Goal: Check status

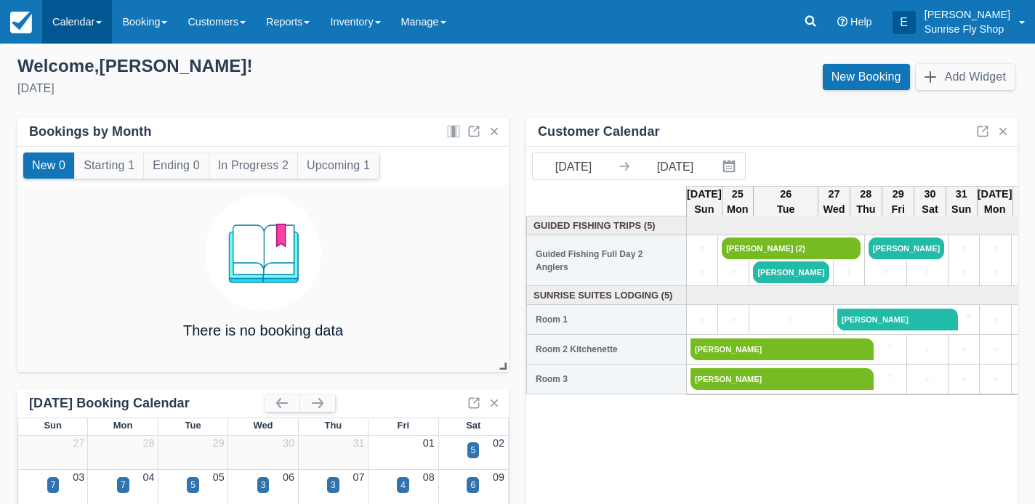
click at [71, 33] on link "Calendar" at bounding box center [77, 22] width 70 height 44
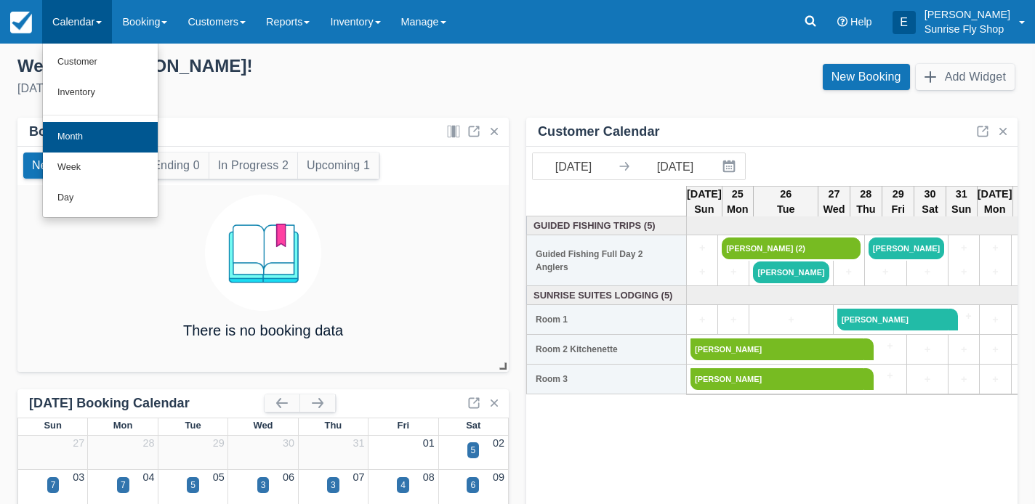
click at [80, 131] on link "Month" at bounding box center [100, 137] width 115 height 31
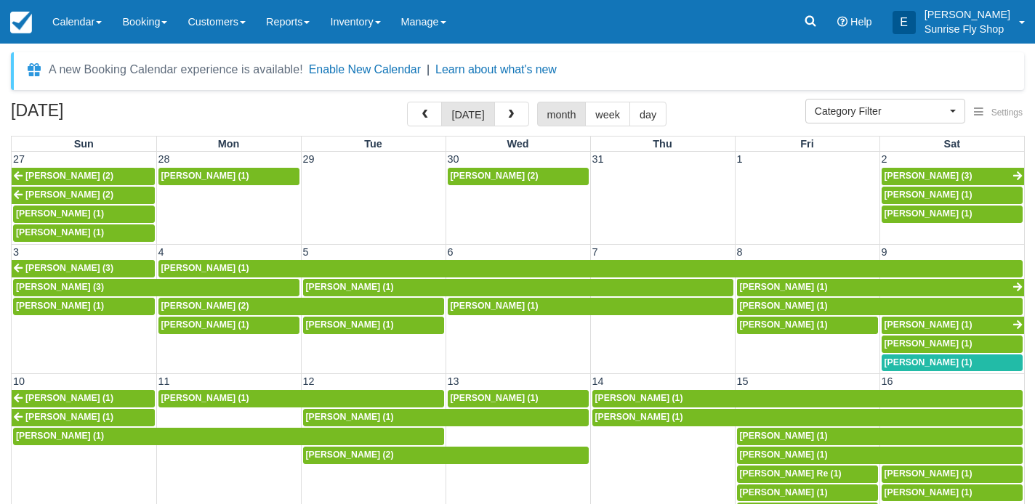
select select
click at [507, 111] on span "button" at bounding box center [511, 115] width 10 height 10
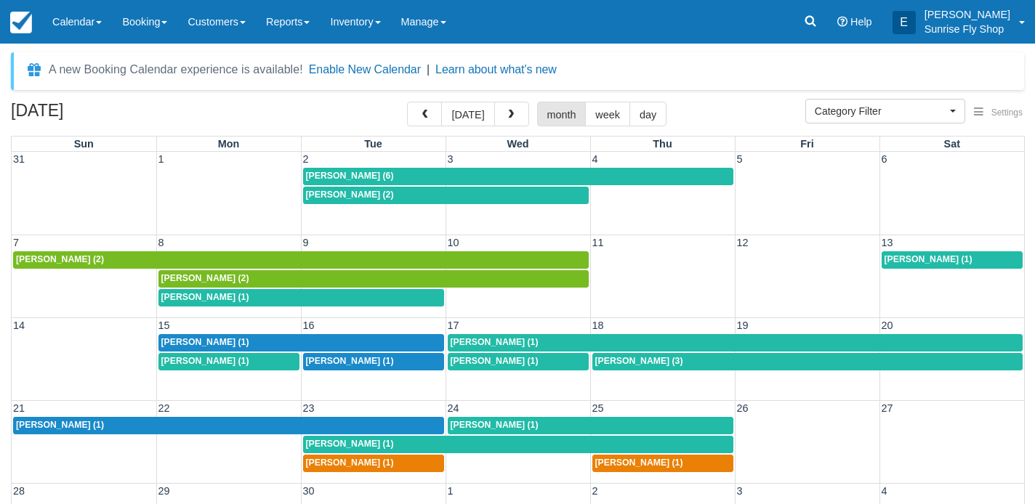
click at [121, 422] on div "Thomas Light (1)" at bounding box center [228, 426] width 425 height 12
